Goal: Find specific page/section: Find specific page/section

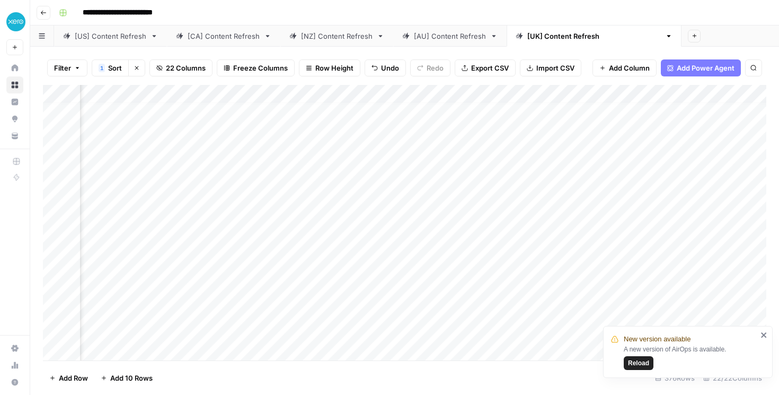
scroll to position [6, 0]
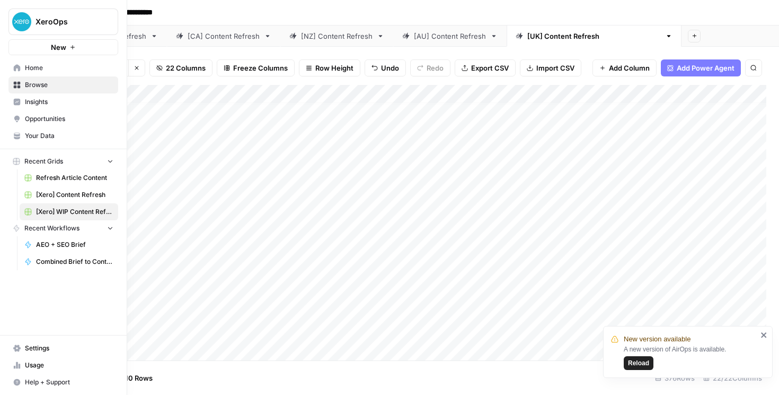
click at [14, 74] on link "Home" at bounding box center [63, 67] width 110 height 17
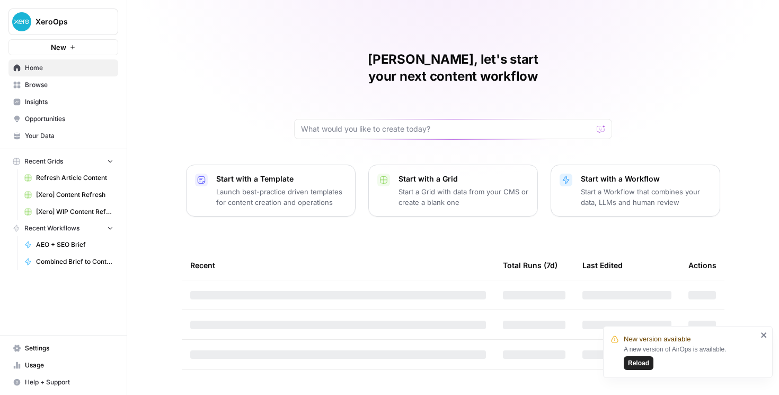
click at [637, 366] on span "Reload" at bounding box center [638, 363] width 21 height 10
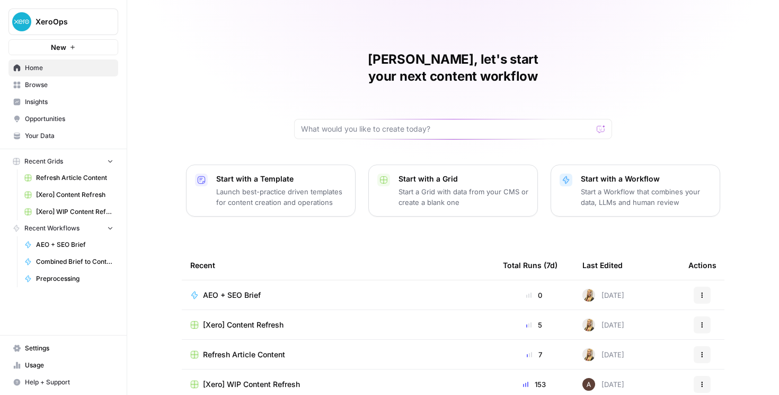
scroll to position [93, 0]
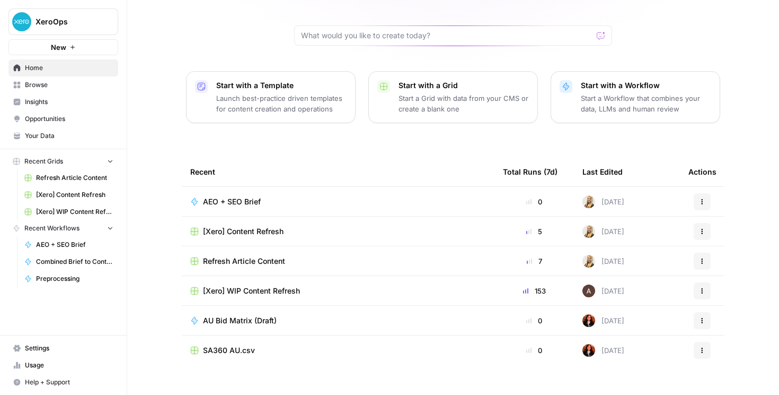
click at [38, 142] on link "Your Data" at bounding box center [63, 135] width 110 height 17
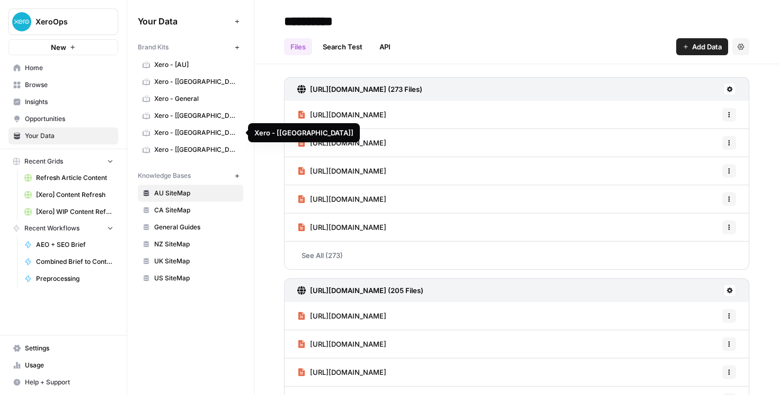
click at [168, 93] on link "Xero - General" at bounding box center [191, 98] width 106 height 17
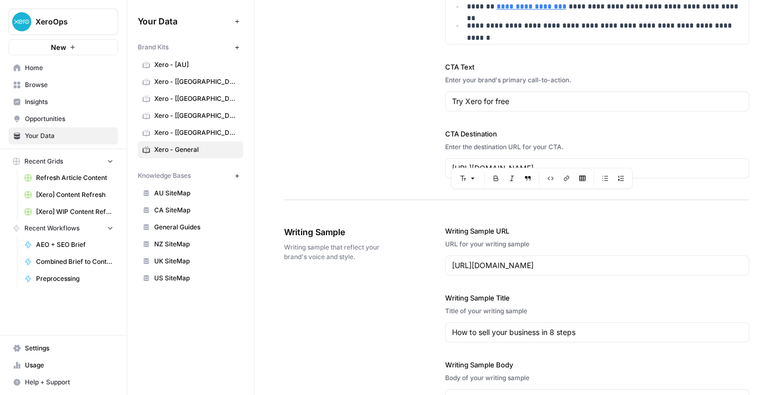
scroll to position [1098, 0]
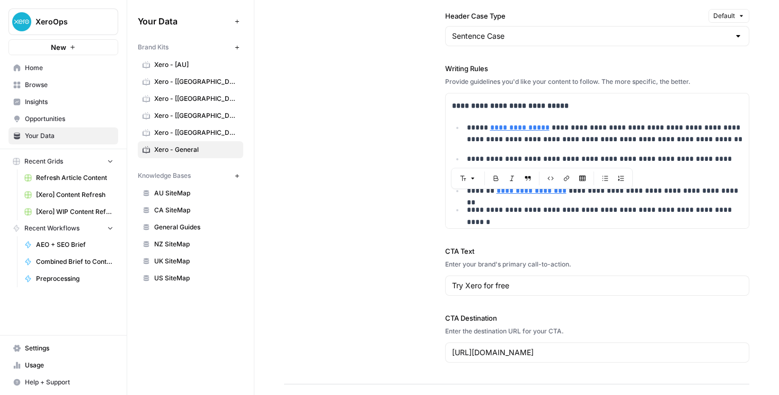
click at [435, 199] on div "**********" at bounding box center [517, 32] width 466 height 704
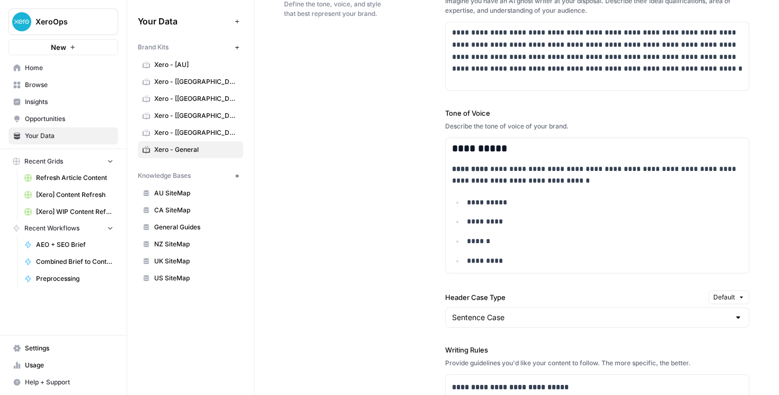
scroll to position [0, 0]
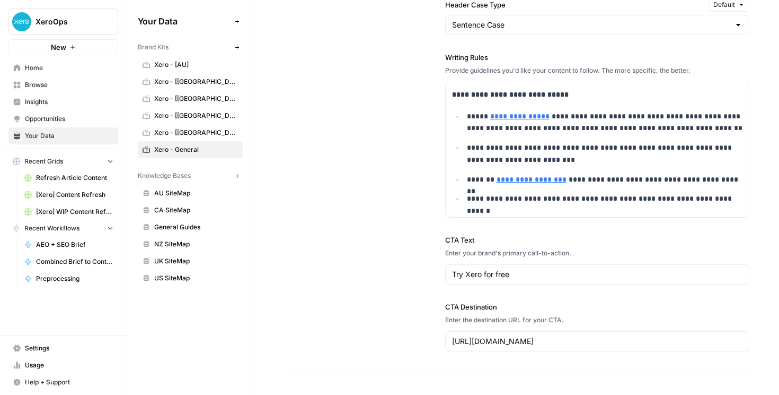
click at [411, 140] on div "**********" at bounding box center [517, 21] width 466 height 704
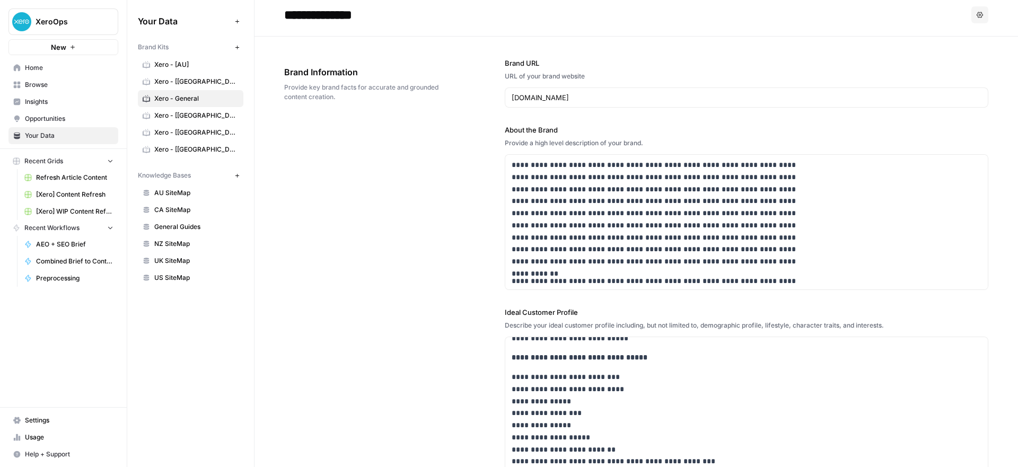
scroll to position [94, 0]
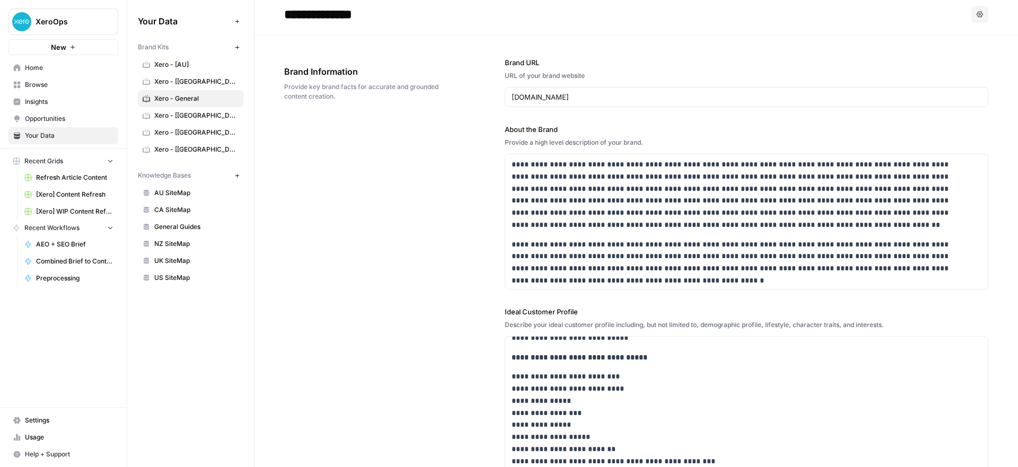
click at [21, 69] on link "Home" at bounding box center [63, 67] width 110 height 17
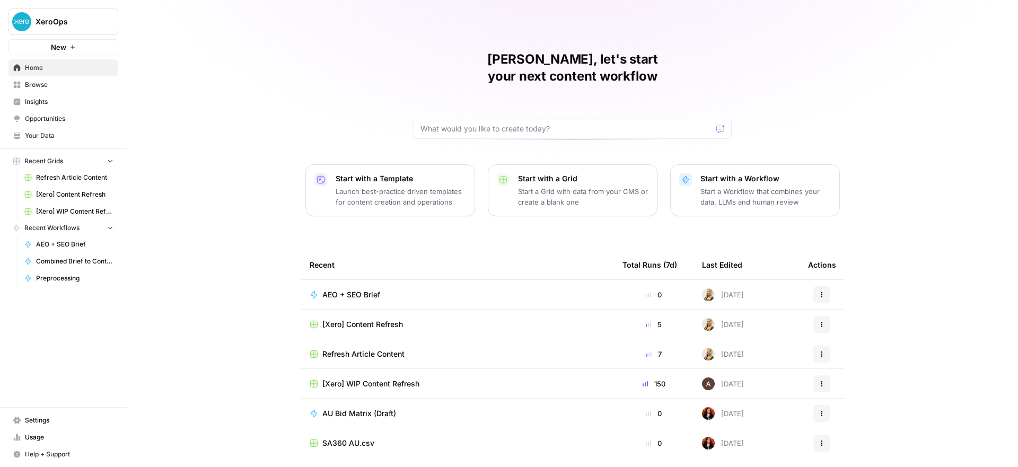
click at [71, 175] on span "Refresh Article Content" at bounding box center [74, 178] width 77 height 10
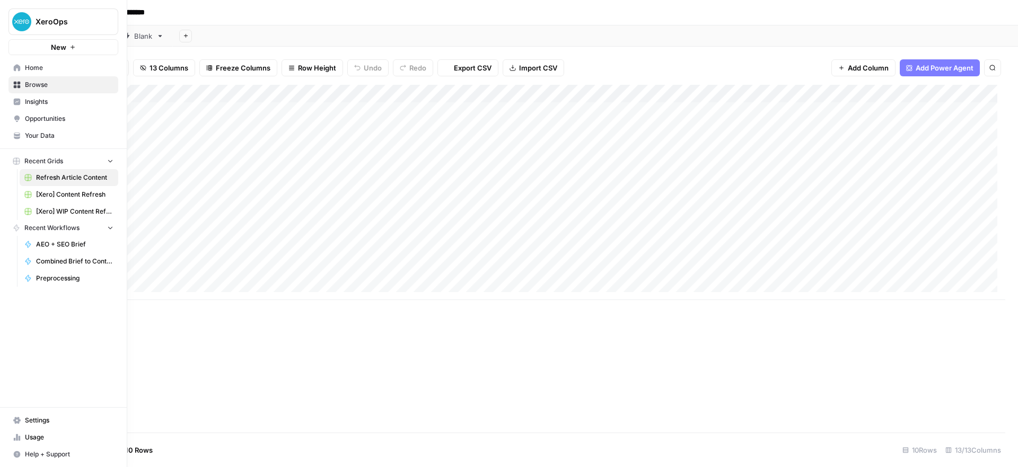
click at [67, 194] on span "[Xero] Content Refresh" at bounding box center [74, 195] width 77 height 10
click at [15, 67] on icon at bounding box center [17, 67] width 7 height 7
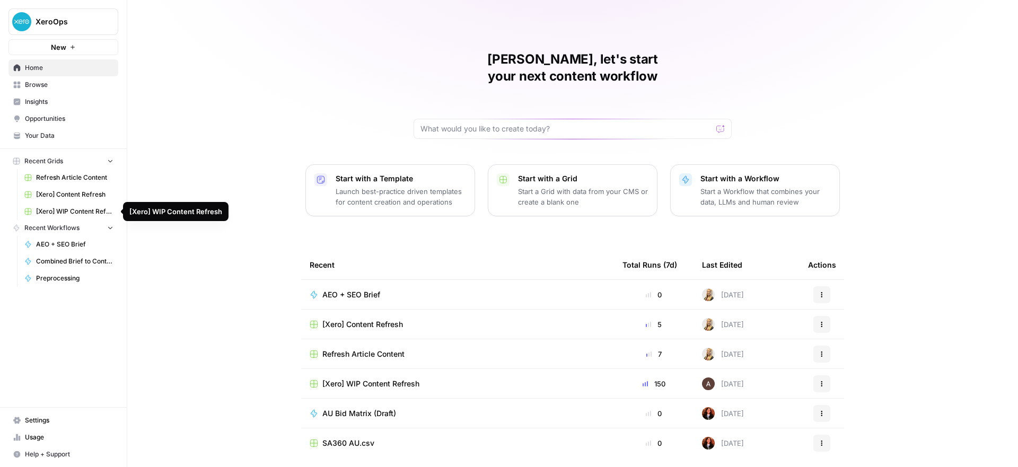
click at [68, 213] on span "[Xero] WIP Content Refresh" at bounding box center [74, 212] width 77 height 10
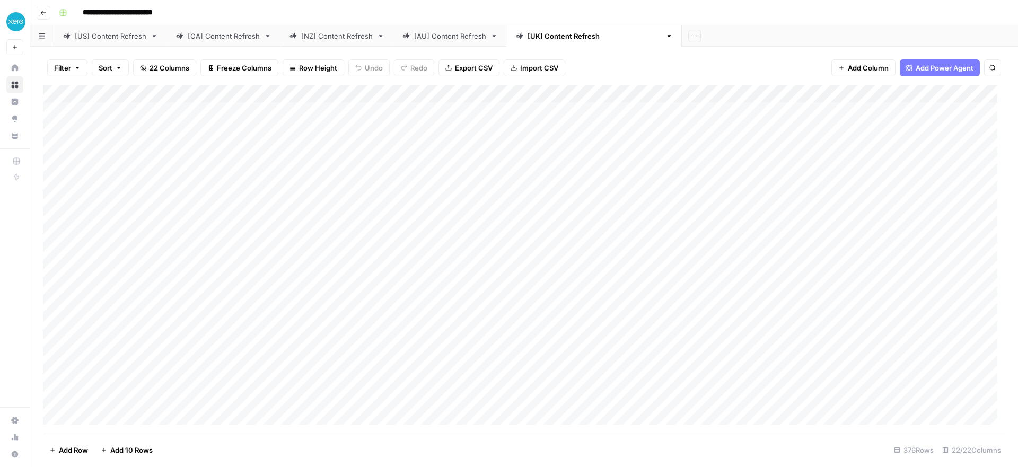
click at [83, 42] on link "[US] Content Refresh" at bounding box center [110, 35] width 113 height 21
